Goal: Transaction & Acquisition: Purchase product/service

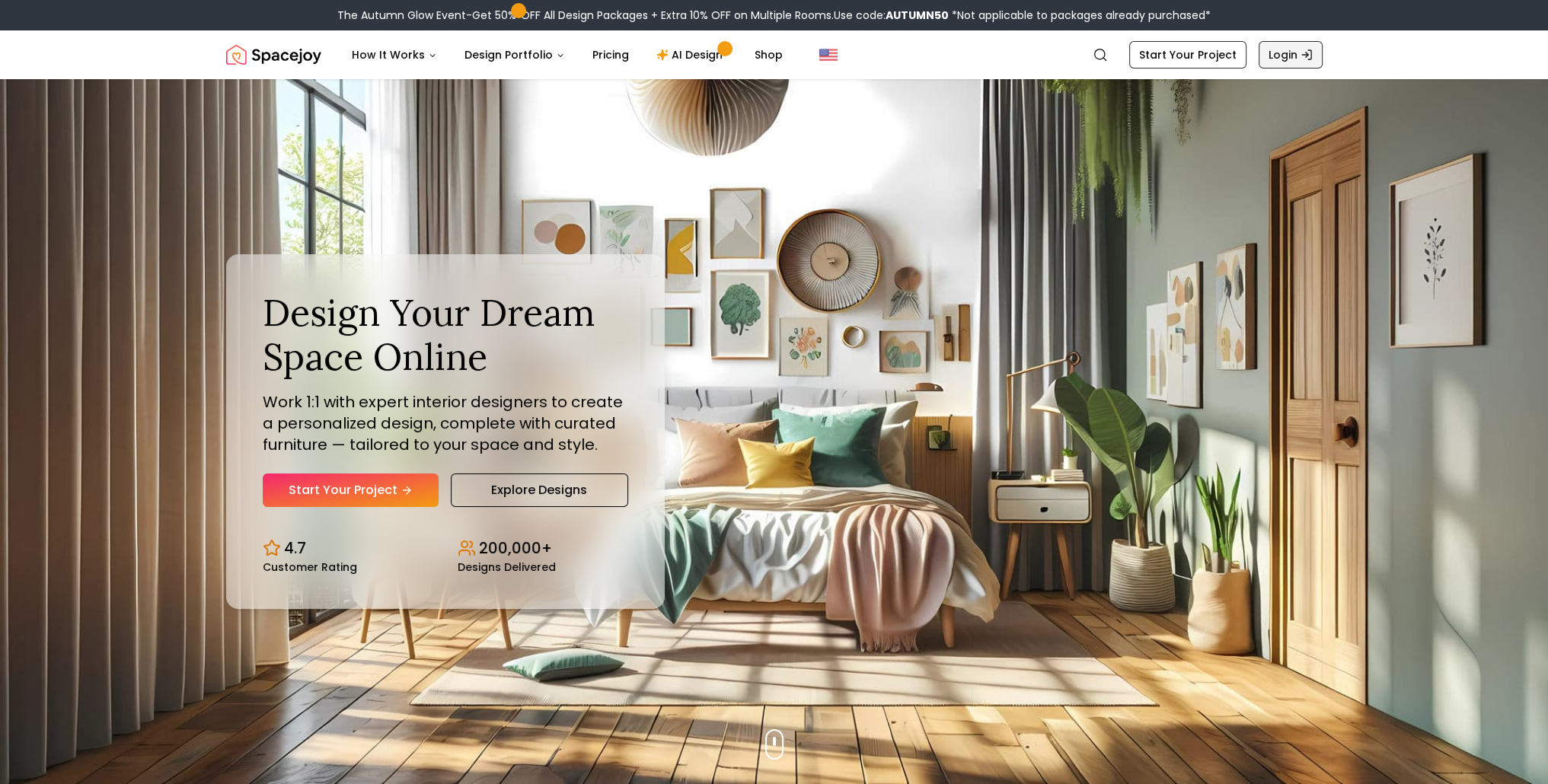
click at [1285, 54] on link "Login" at bounding box center [1290, 55] width 64 height 27
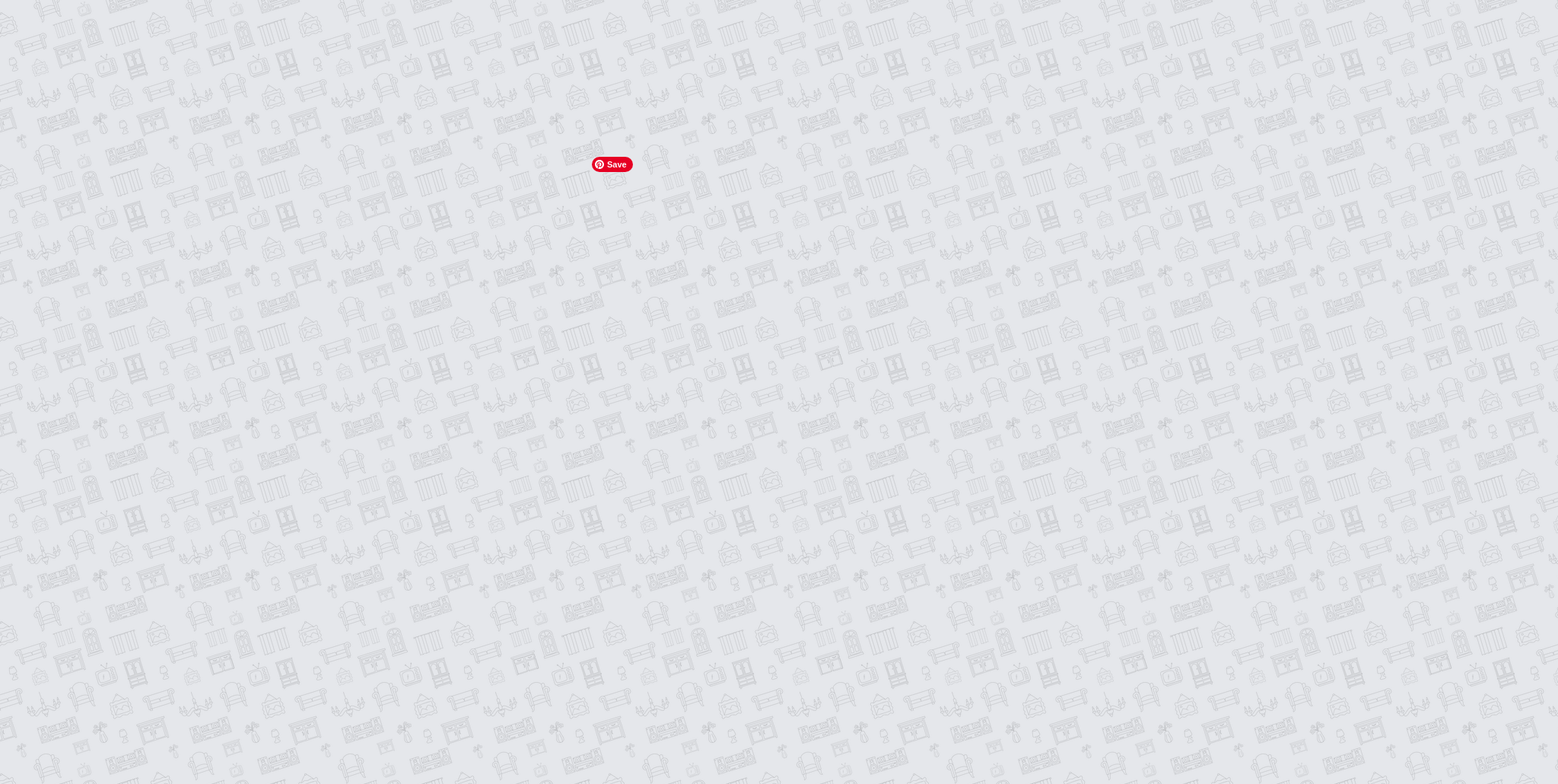
type input "**********"
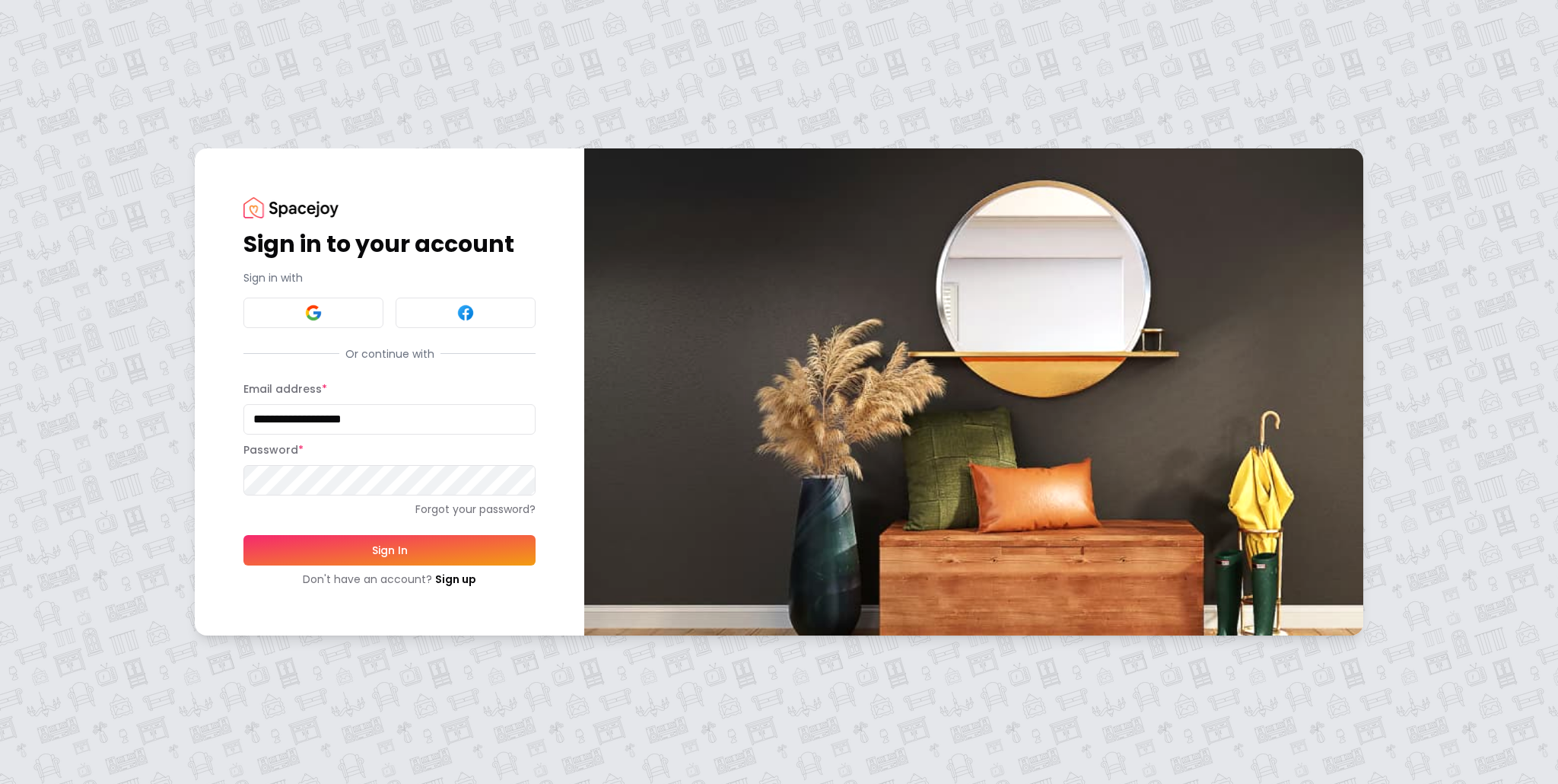
click at [385, 555] on button "Sign In" at bounding box center [389, 550] width 292 height 30
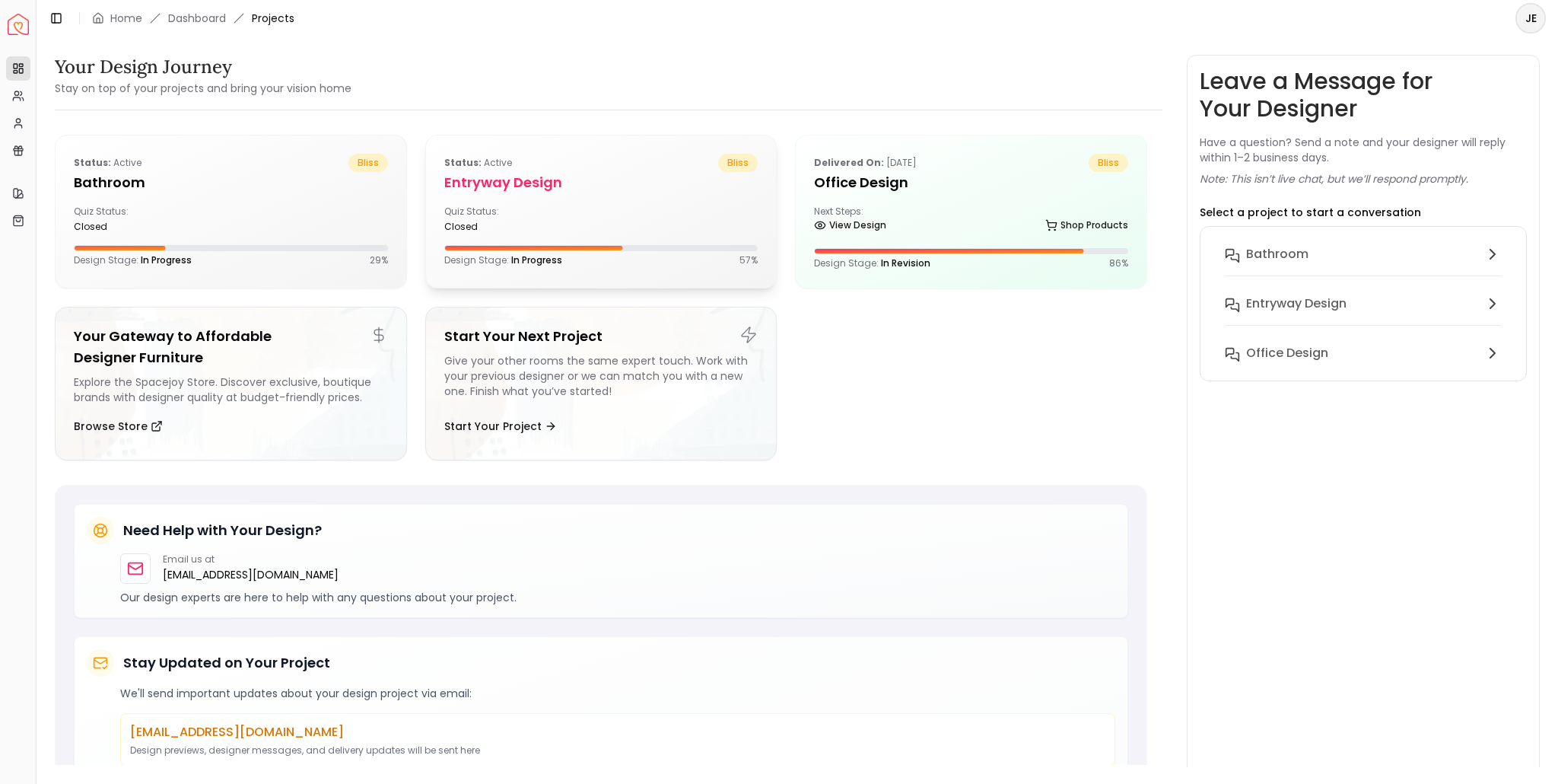
click at [696, 224] on div "Quiz Status: closed" at bounding box center [601, 219] width 315 height 27
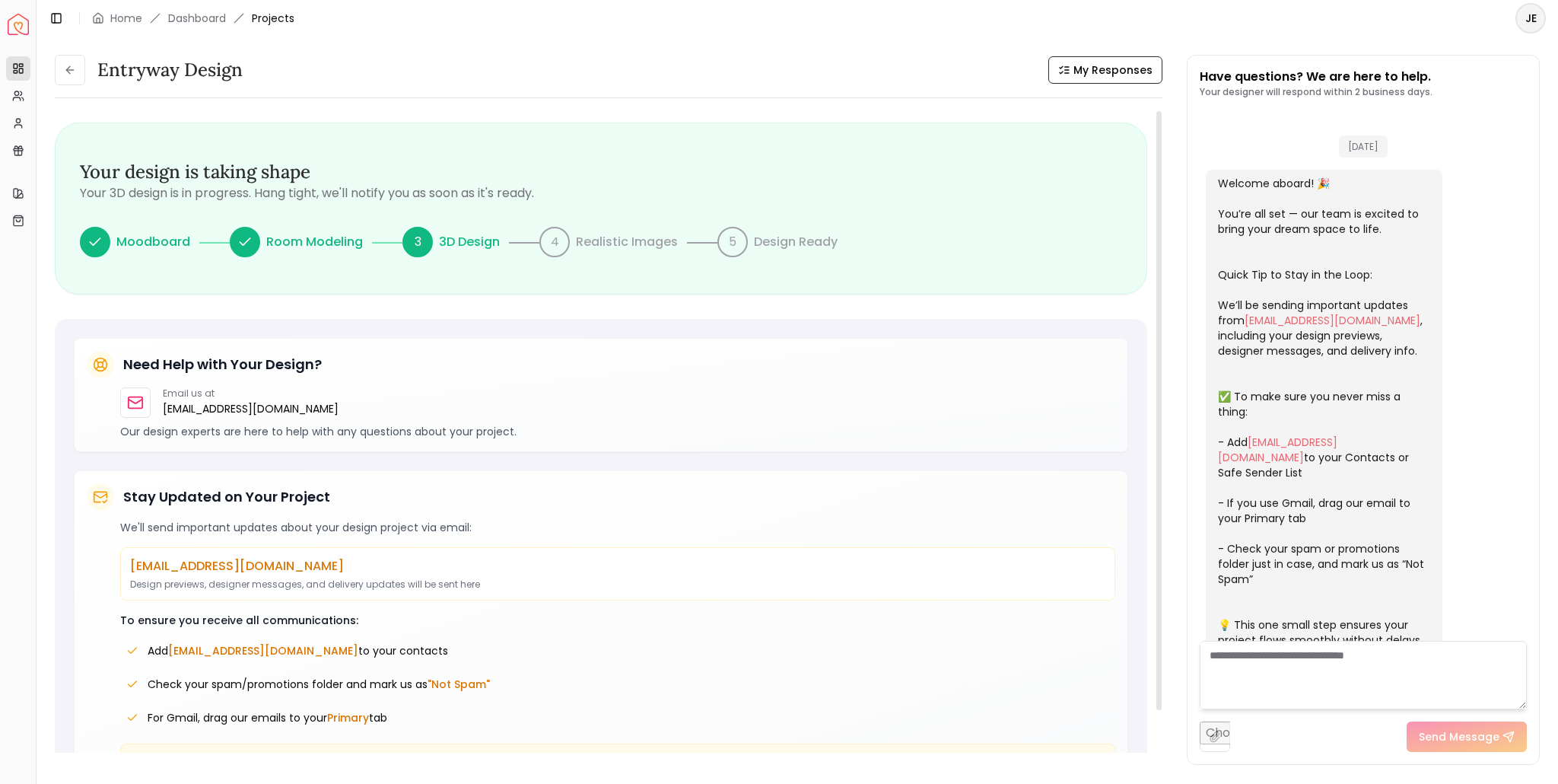
scroll to position [154, 0]
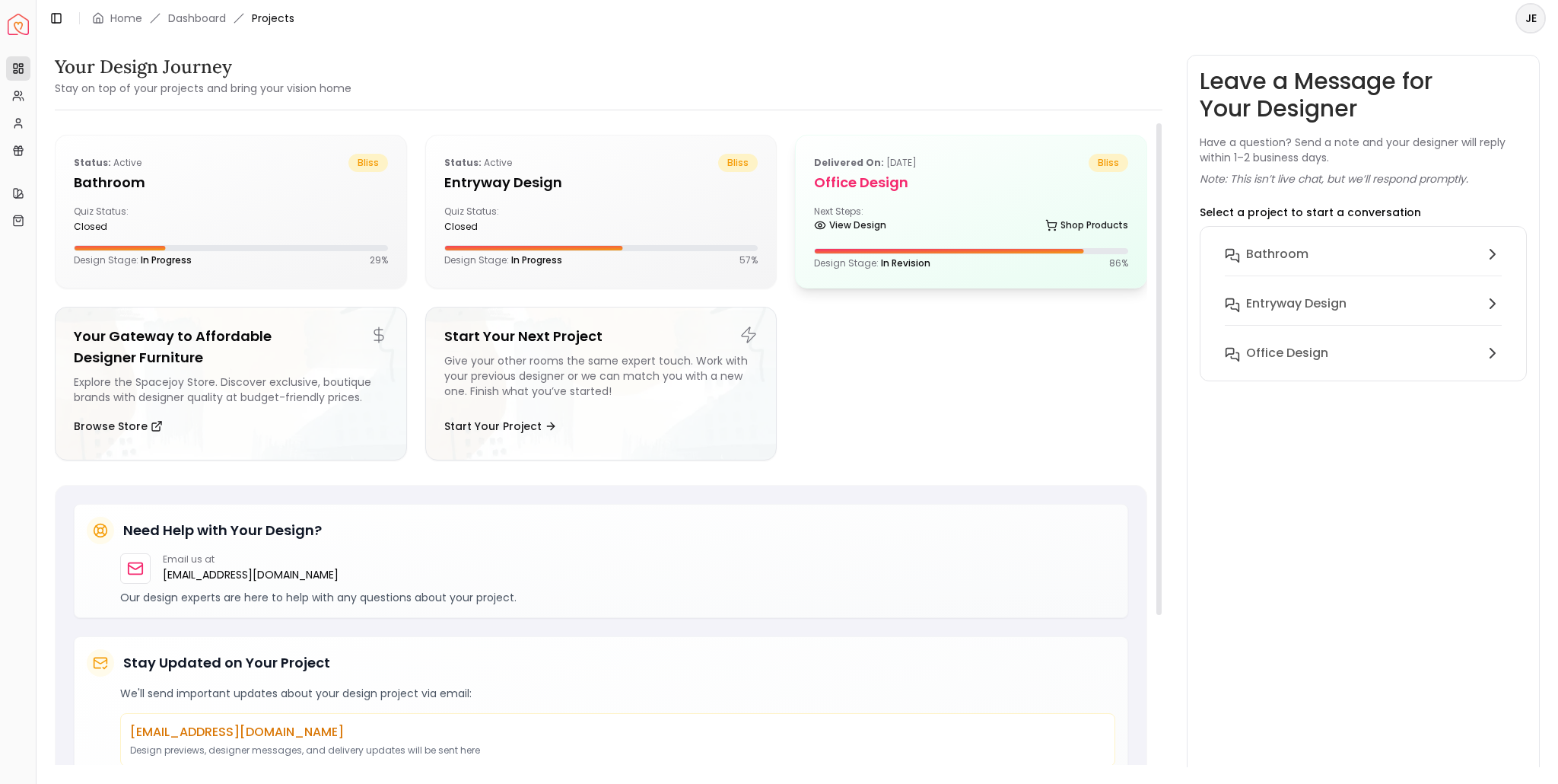
click at [903, 181] on h5 "Office design" at bounding box center [971, 182] width 315 height 21
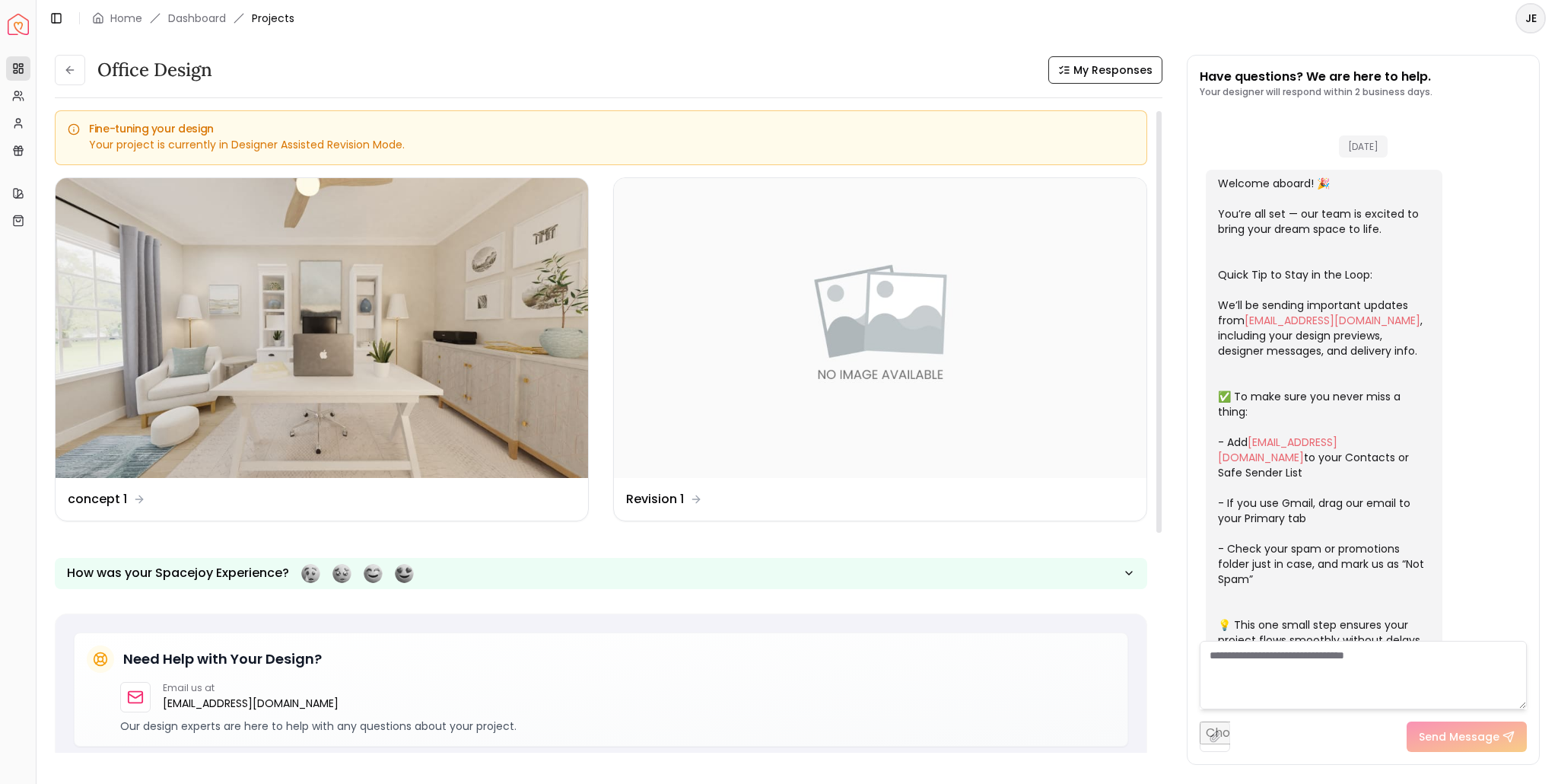
scroll to position [2226, 0]
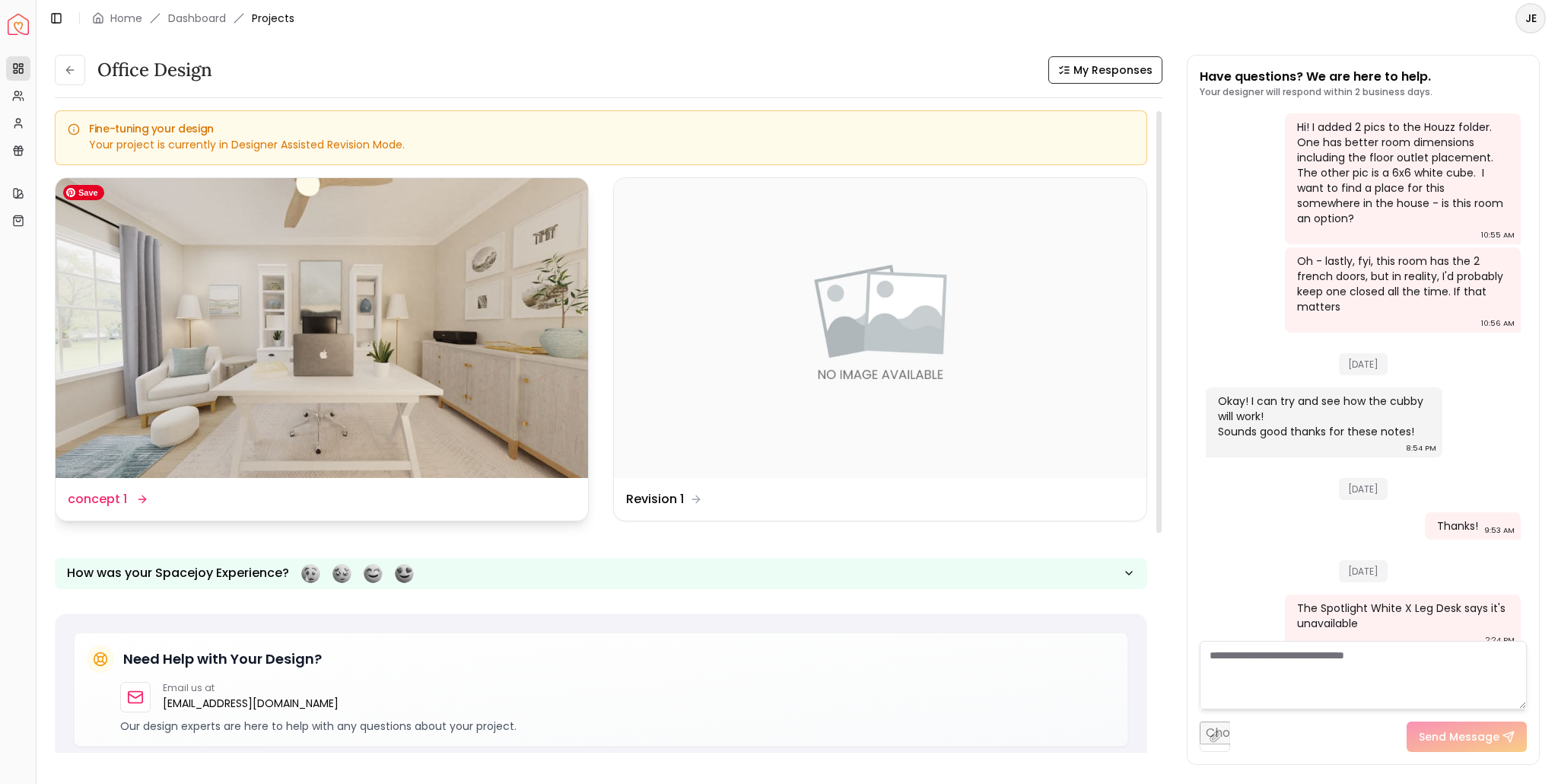
click at [309, 318] on img at bounding box center [322, 327] width 532 height 300
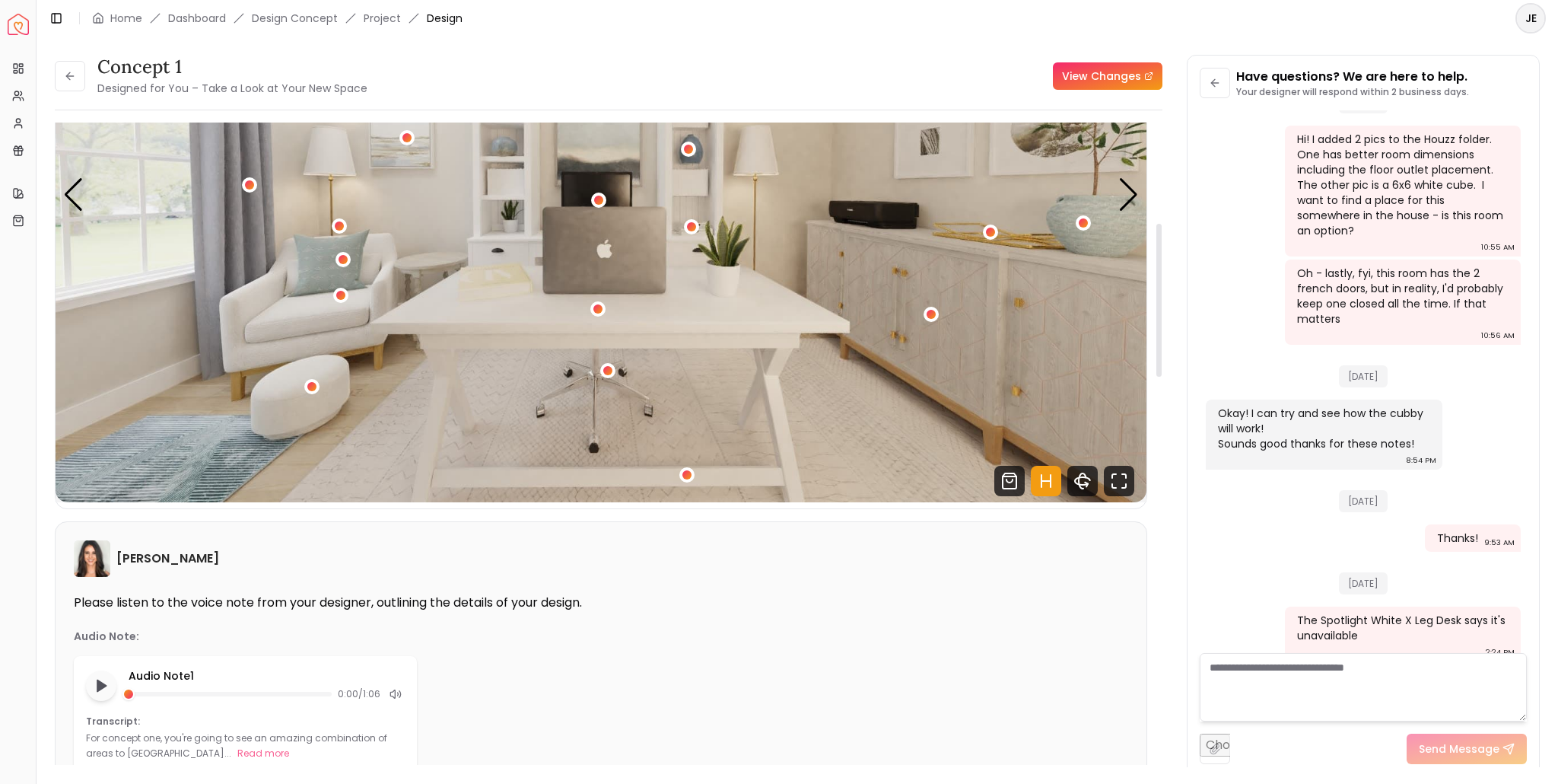
scroll to position [152, 0]
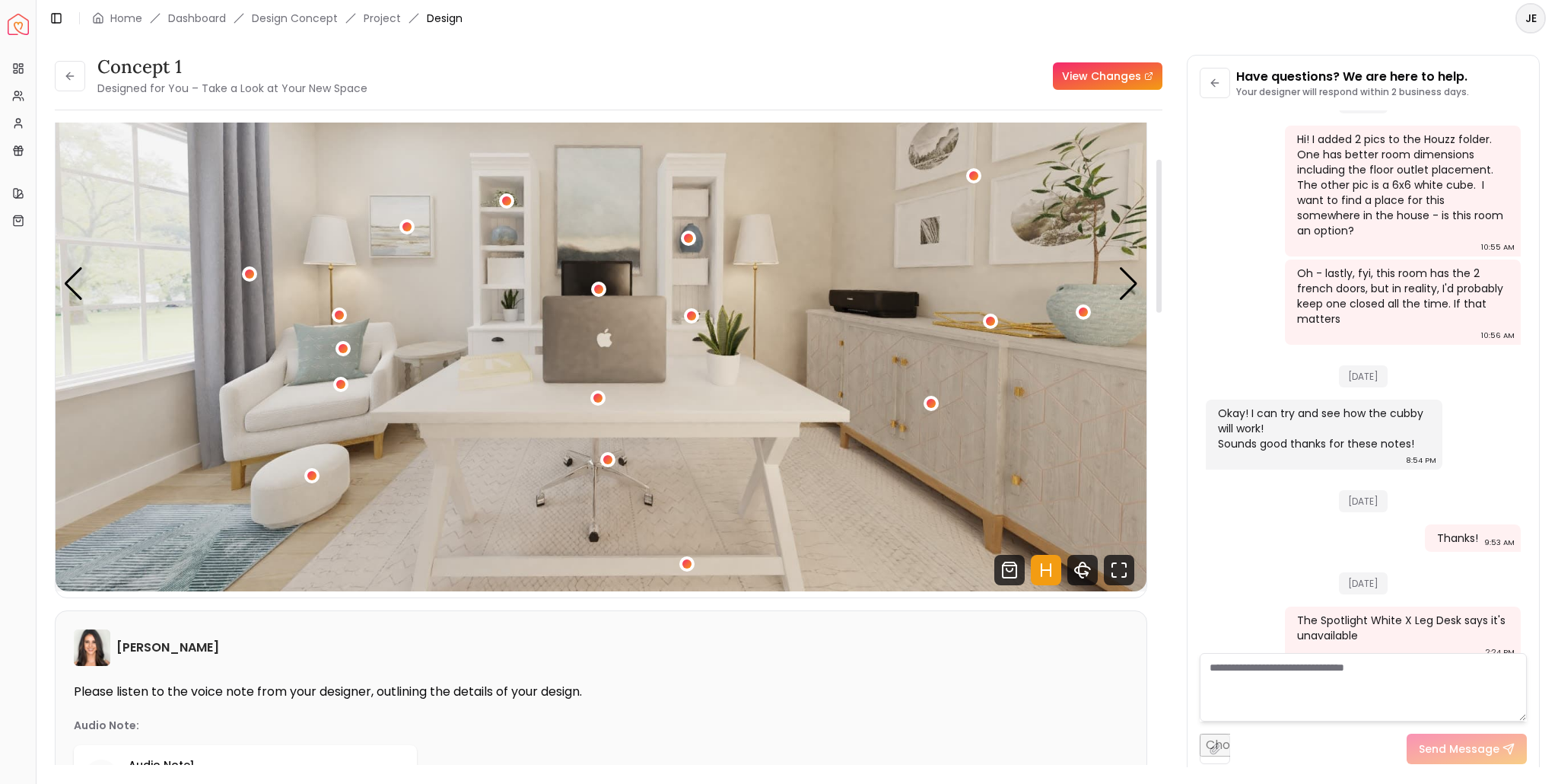
click at [971, 404] on img "1 / 5" at bounding box center [601, 284] width 1091 height 614
click at [932, 402] on div "1 / 5" at bounding box center [931, 403] width 12 height 12
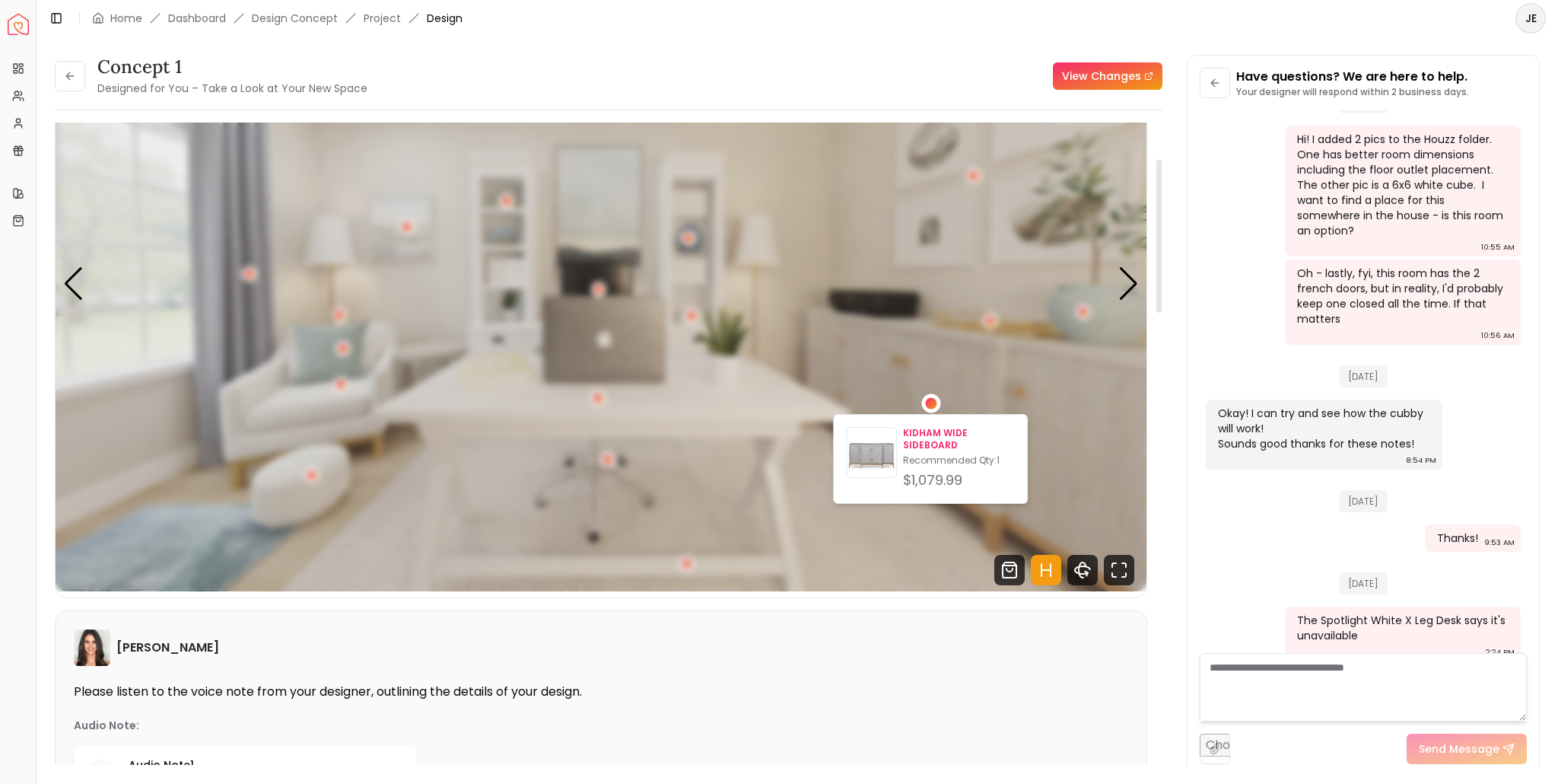
click at [928, 449] on p "KIDHAM WIDE SIDEBOARD" at bounding box center [959, 438] width 112 height 25
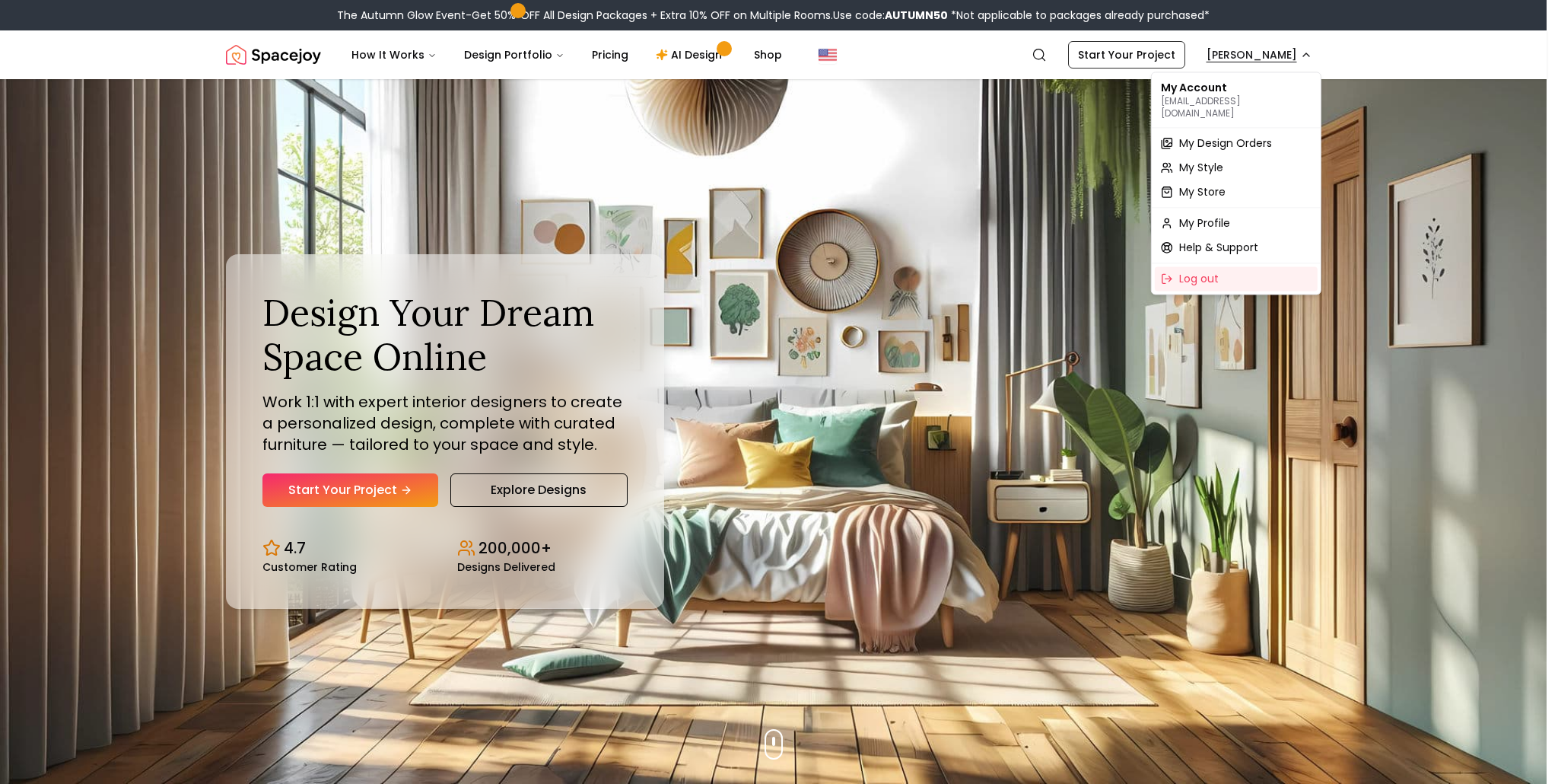
click at [1211, 136] on span "My Design Orders" at bounding box center [1225, 143] width 93 height 15
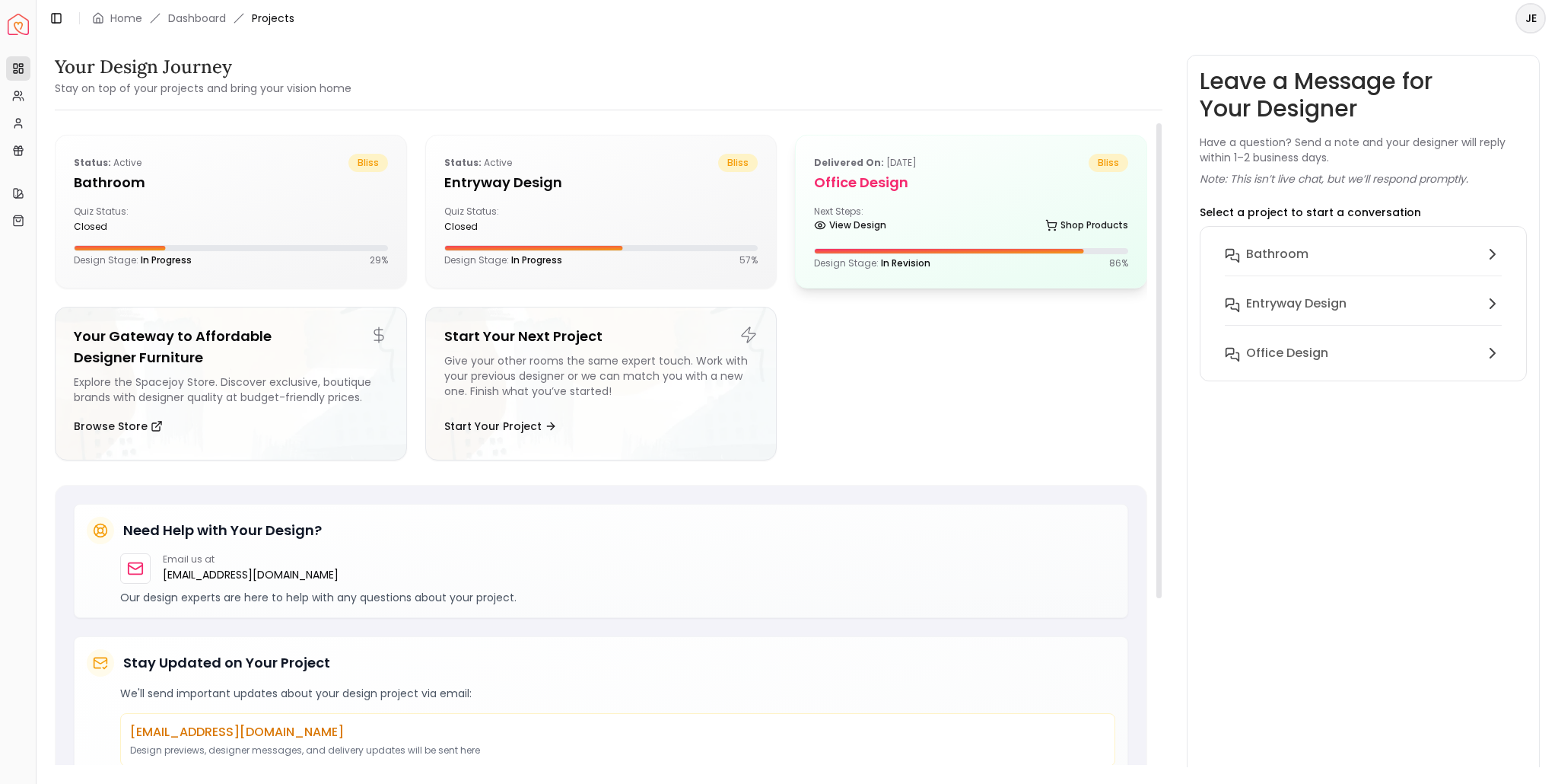
click at [882, 209] on div "Next Steps: View Design Shop Products" at bounding box center [971, 220] width 315 height 30
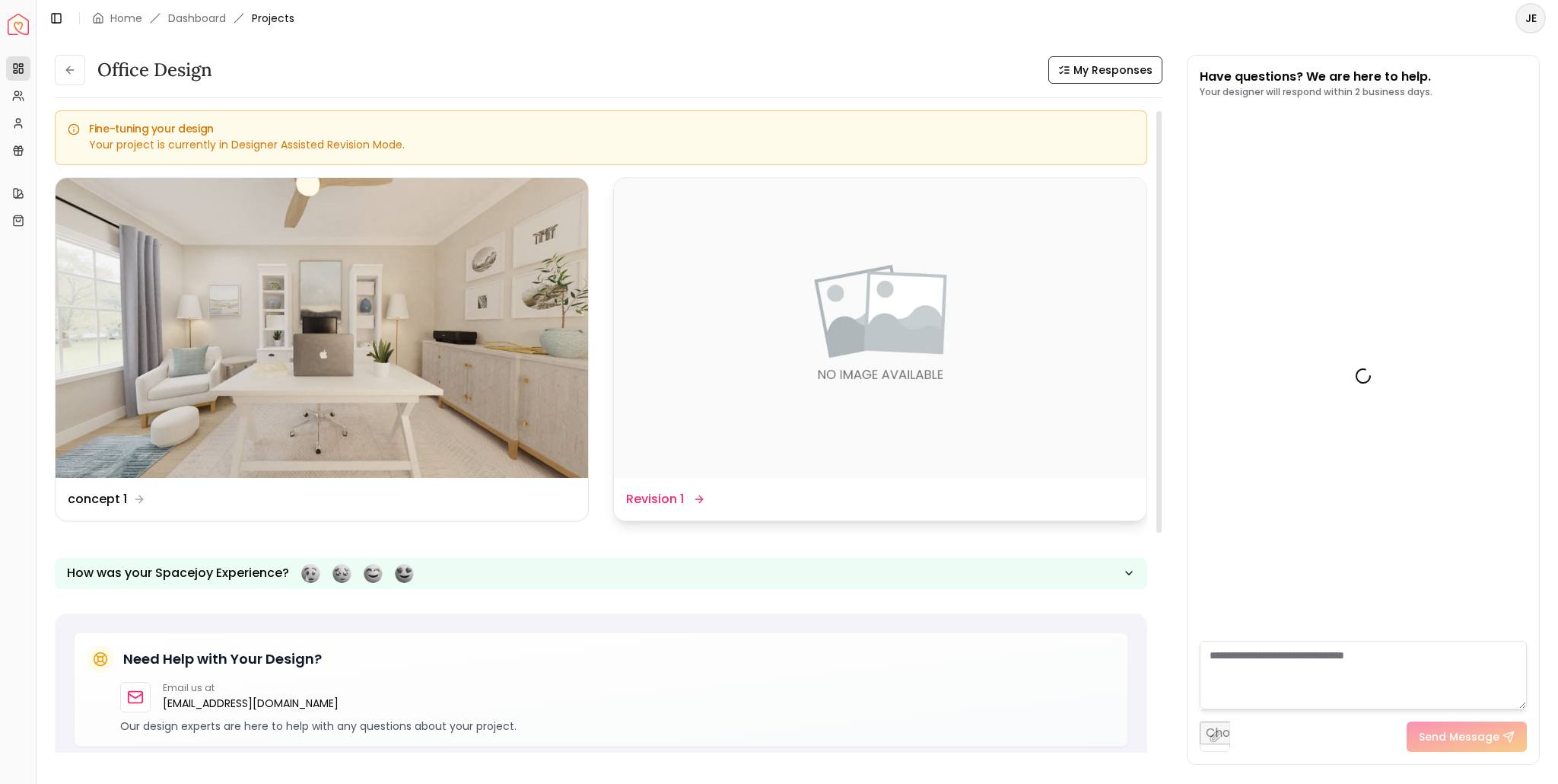
scroll to position [2226, 0]
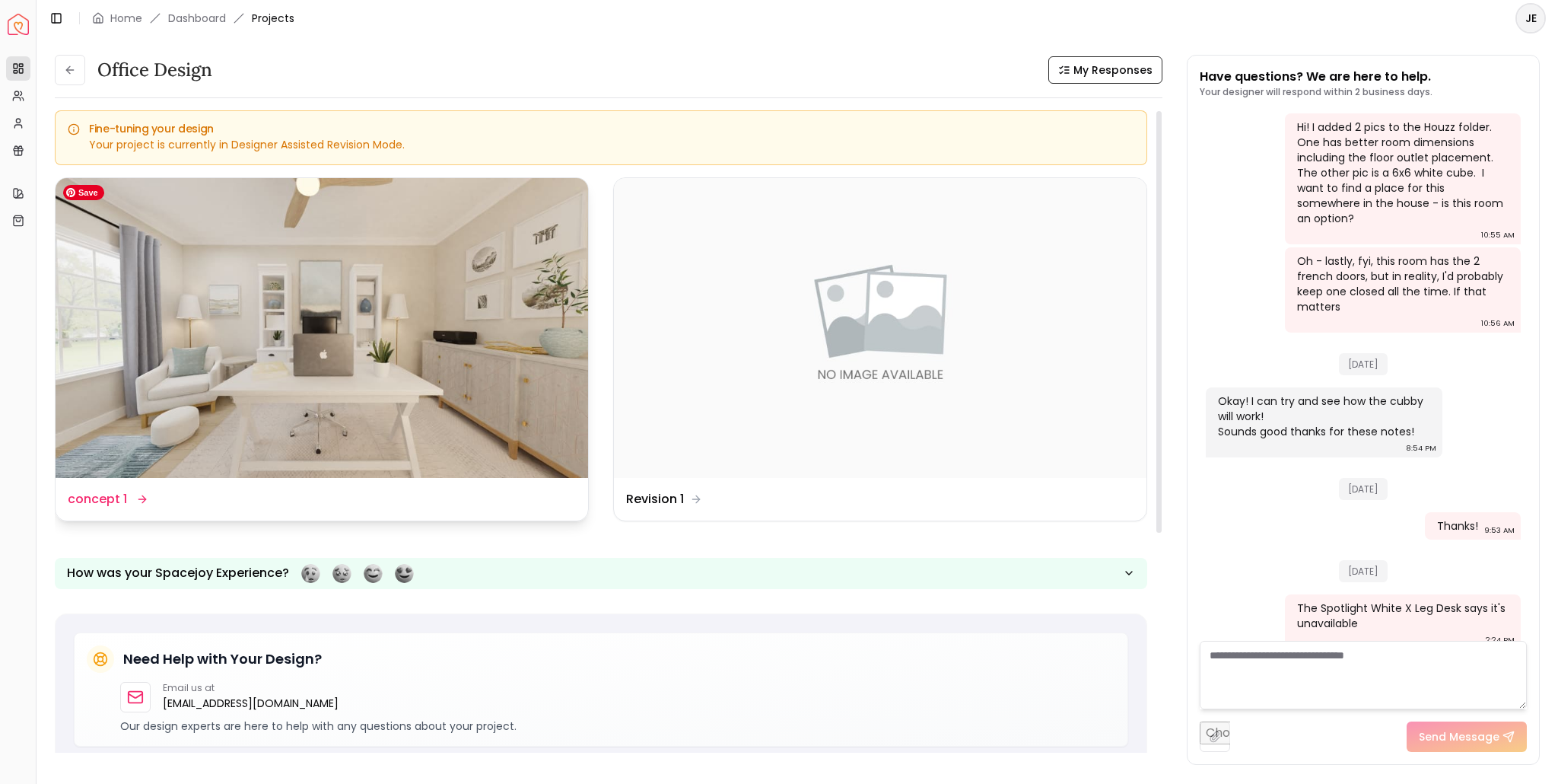
click at [417, 377] on img at bounding box center [322, 327] width 532 height 300
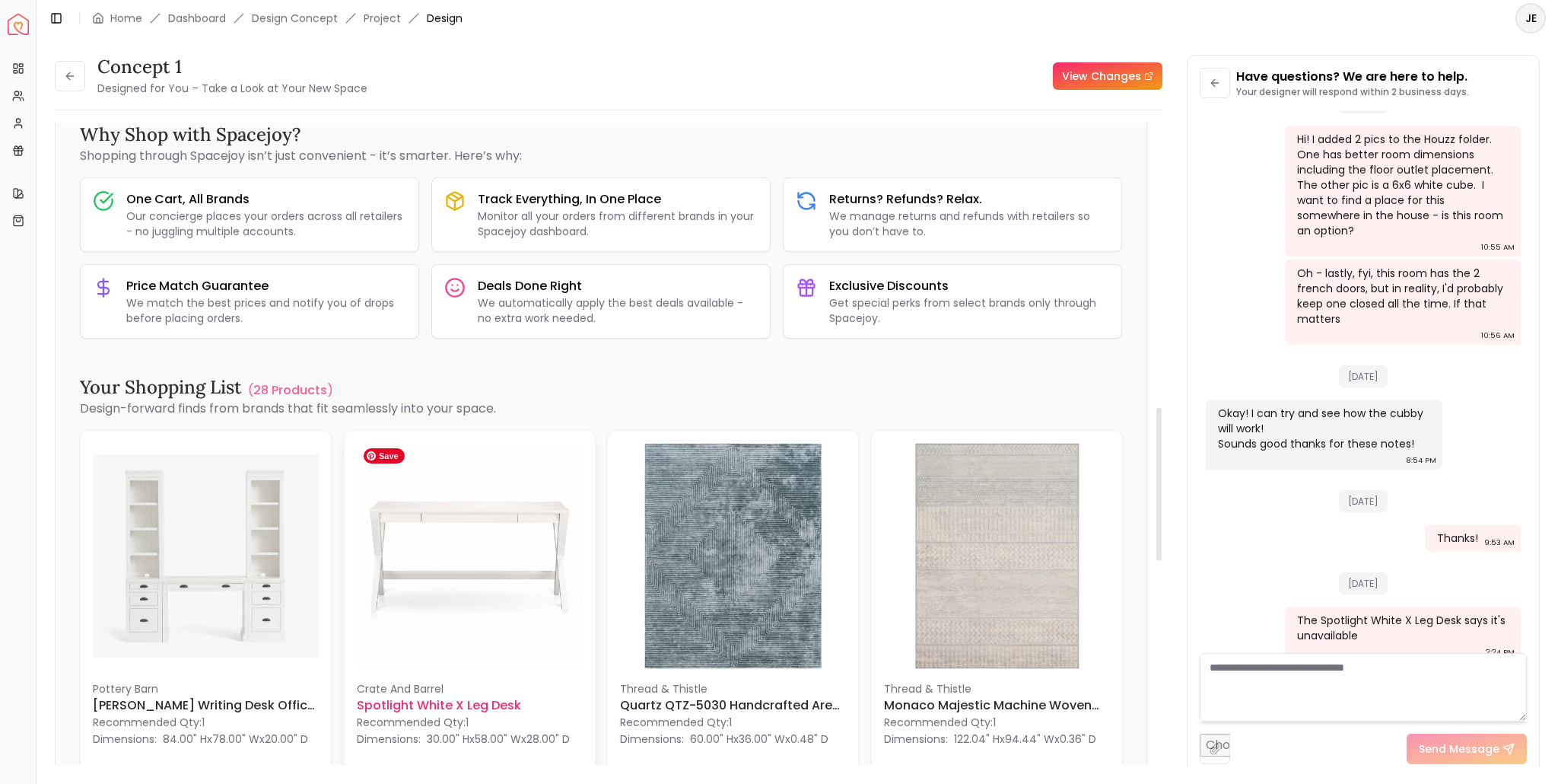
scroll to position [1749, 0]
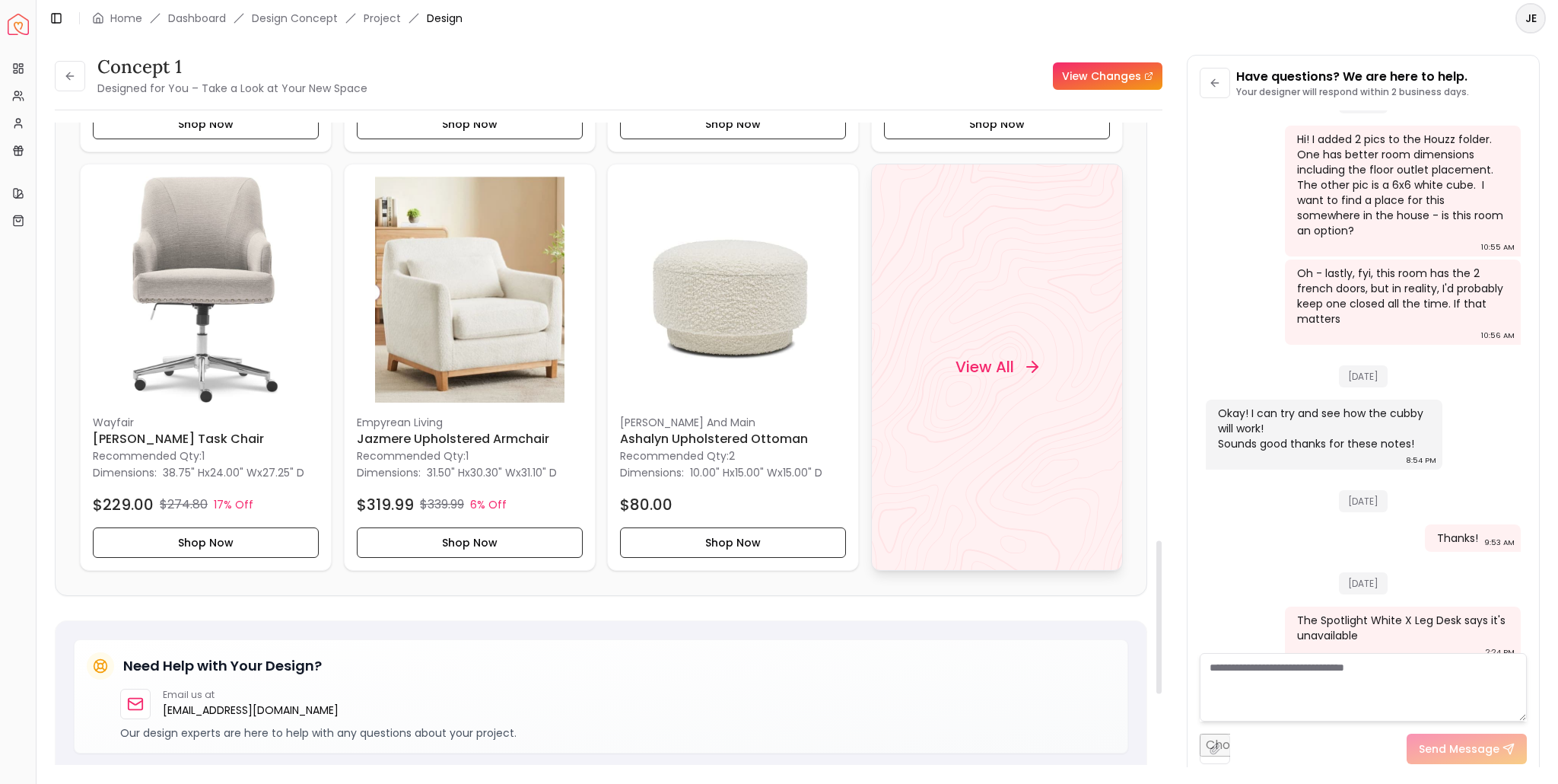
click at [989, 377] on div "View All" at bounding box center [996, 366] width 119 height 46
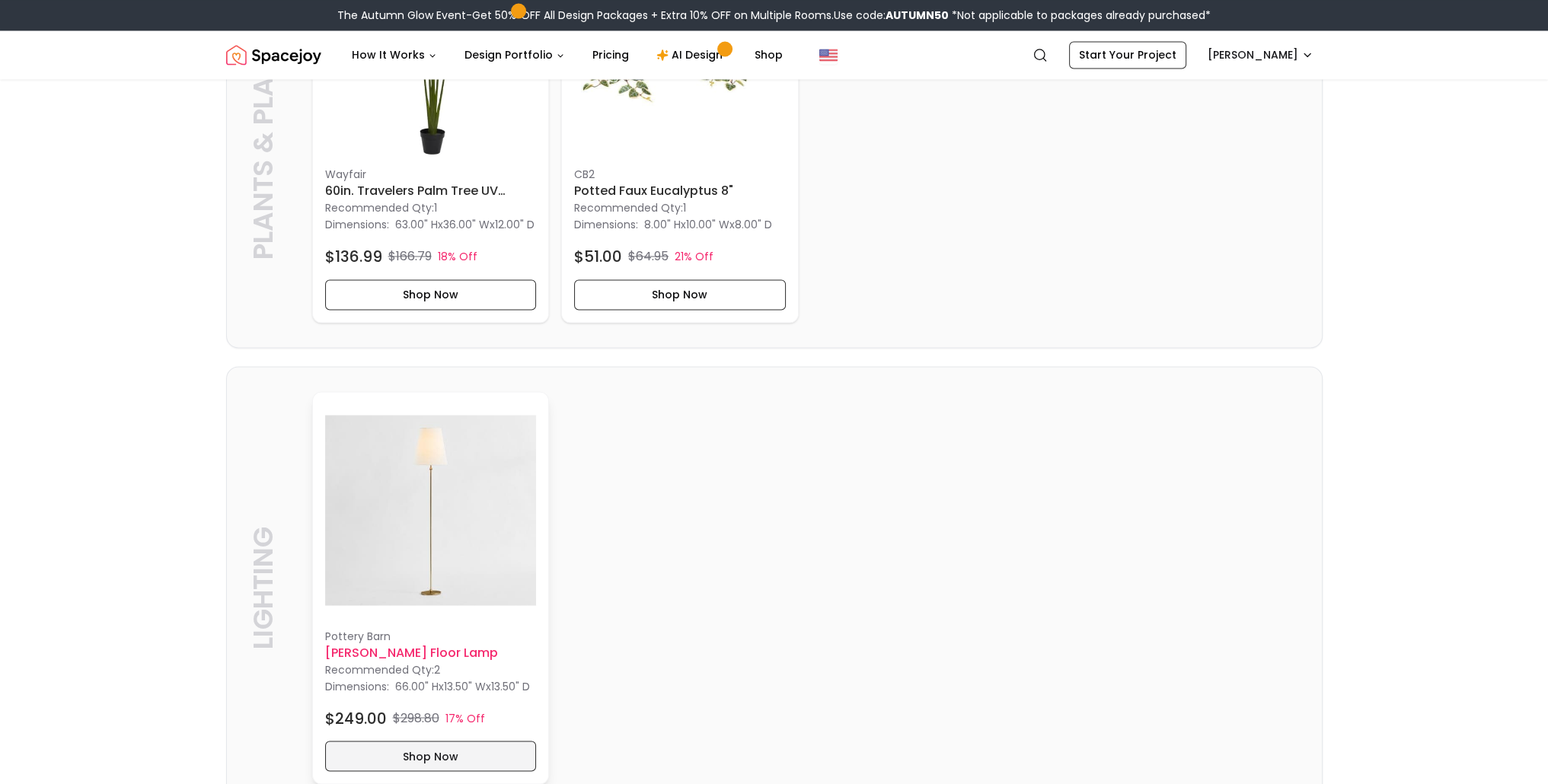
scroll to position [3790, 0]
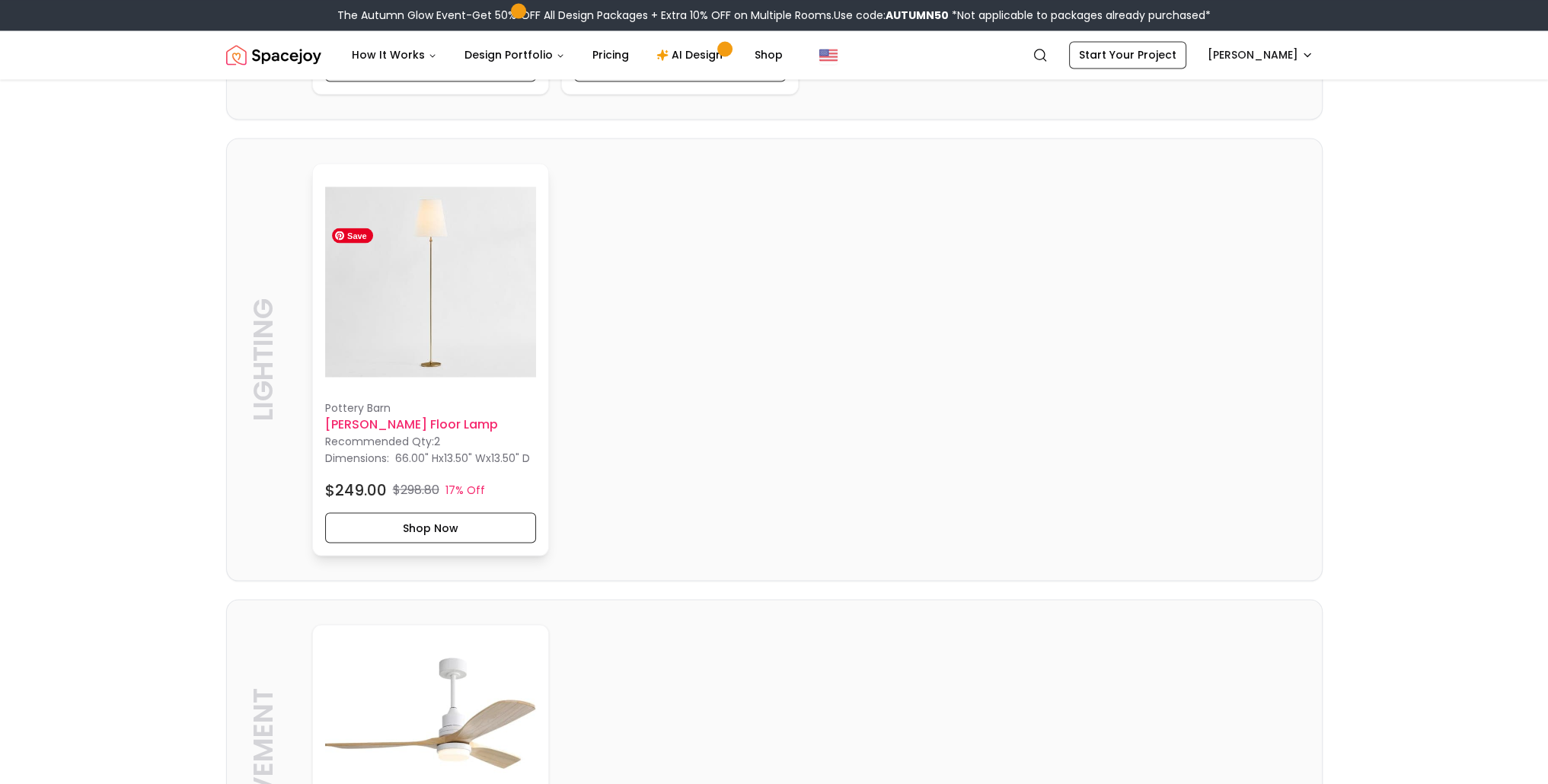
click at [433, 302] on img at bounding box center [431, 282] width 212 height 211
